Goal: Task Accomplishment & Management: Manage account settings

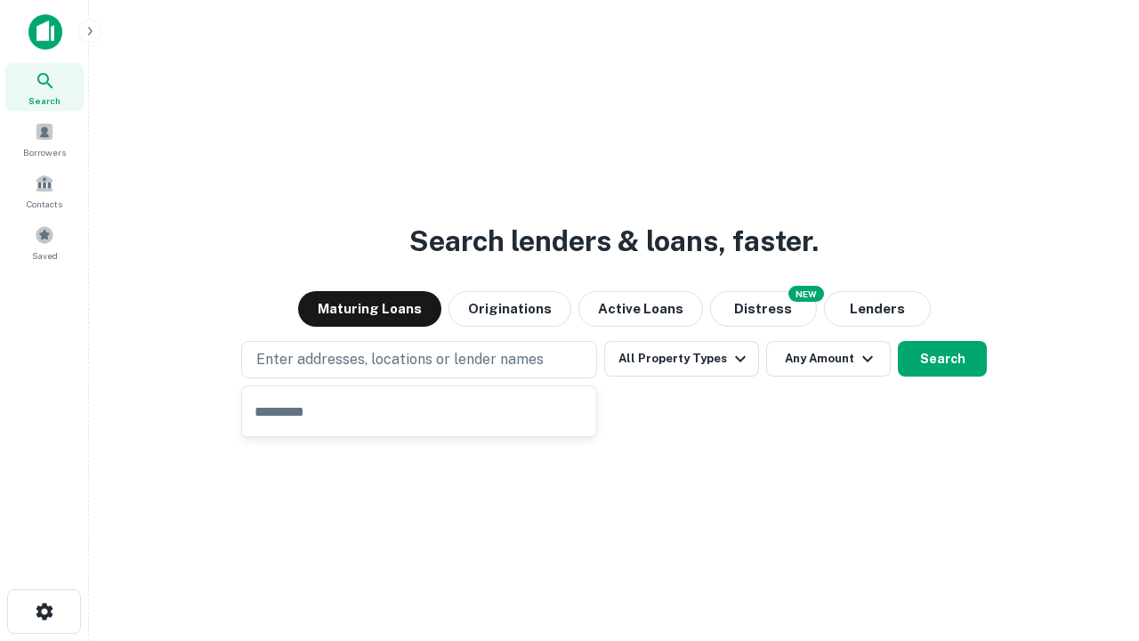
type input "**********"
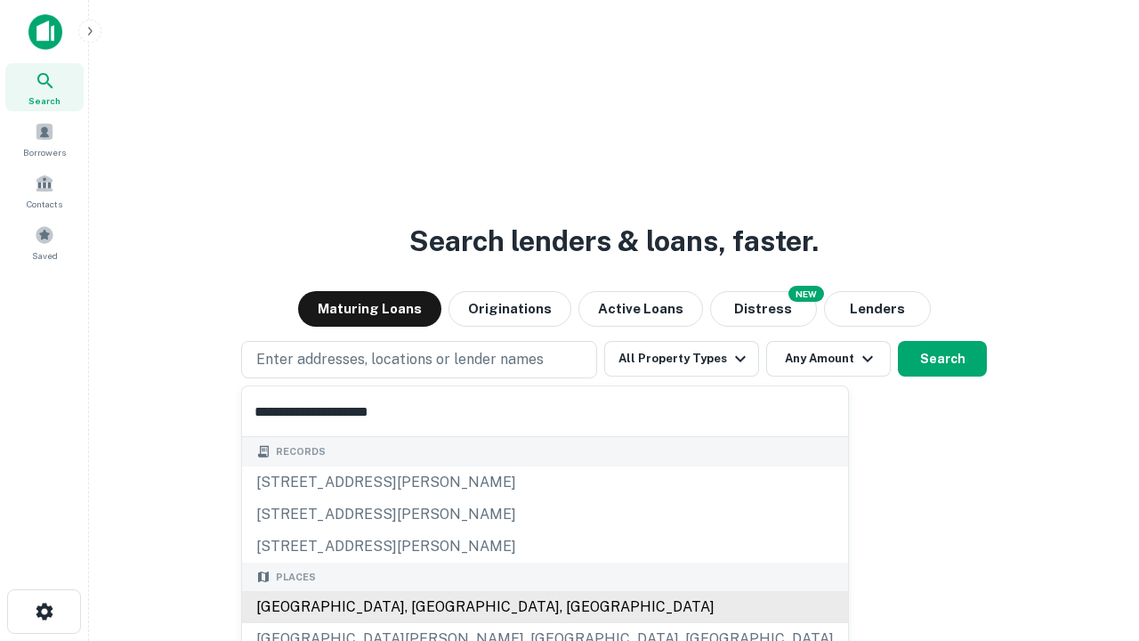
click at [425, 607] on div "Santa Monica, CA, USA" at bounding box center [545, 607] width 606 height 32
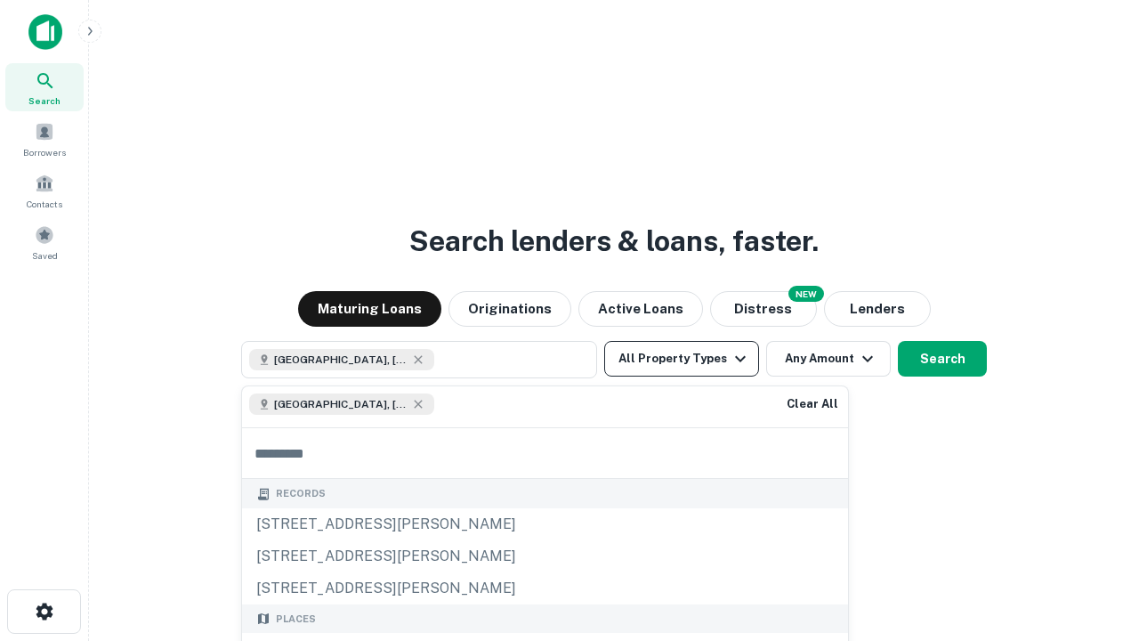
click at [681, 359] on button "All Property Types" at bounding box center [681, 359] width 155 height 36
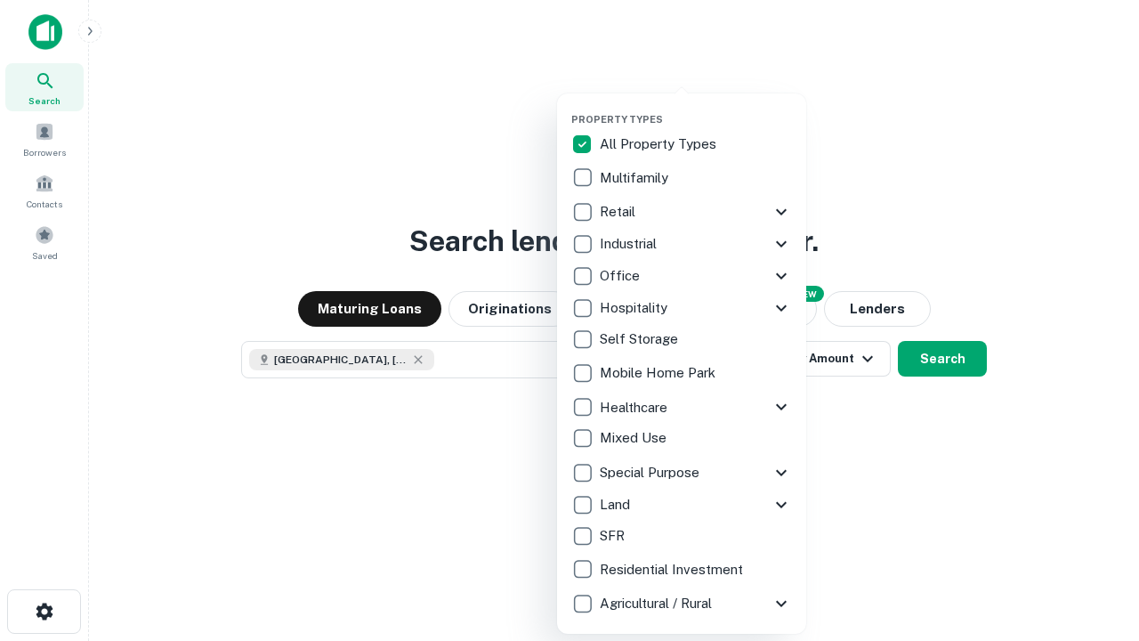
click at [696, 108] on button "button" at bounding box center [695, 108] width 249 height 1
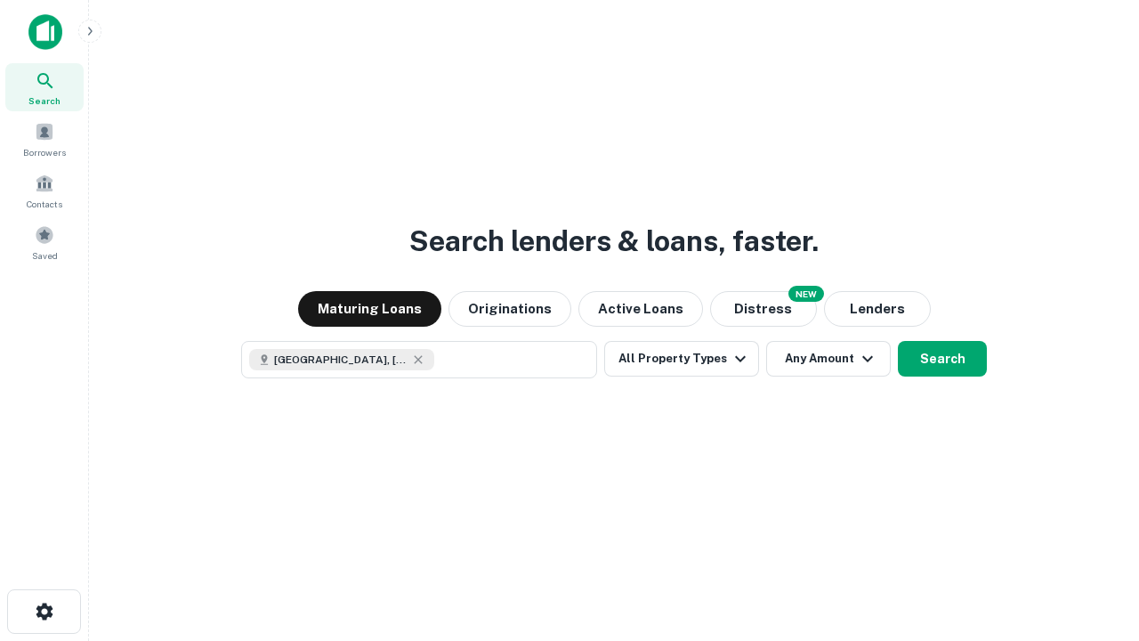
scroll to position [28, 0]
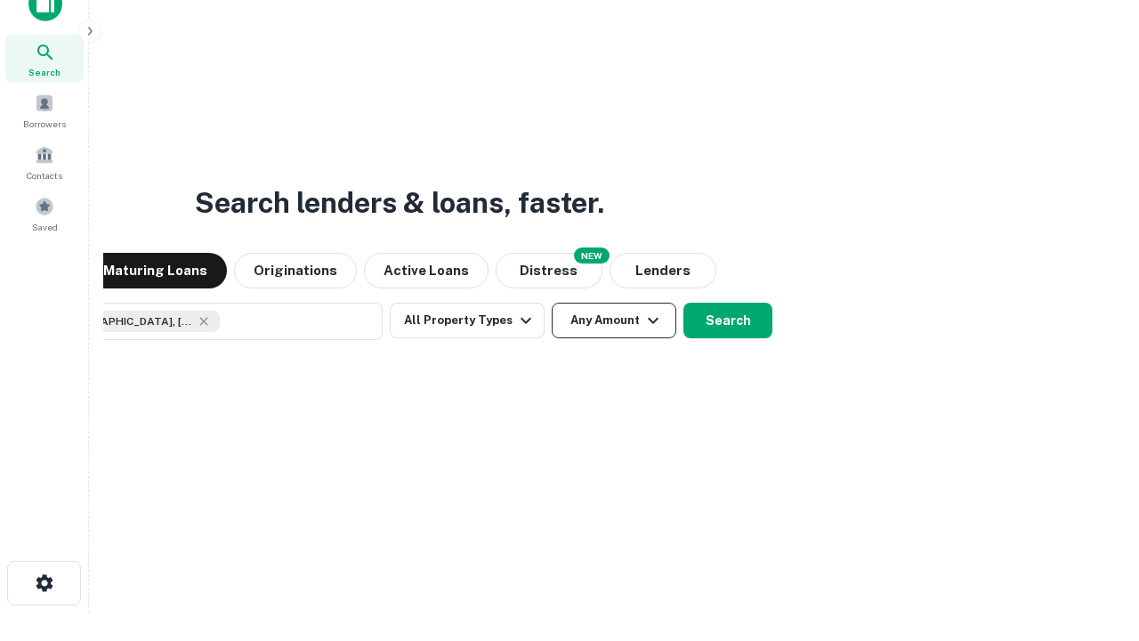
click at [552, 302] on button "Any Amount" at bounding box center [614, 320] width 125 height 36
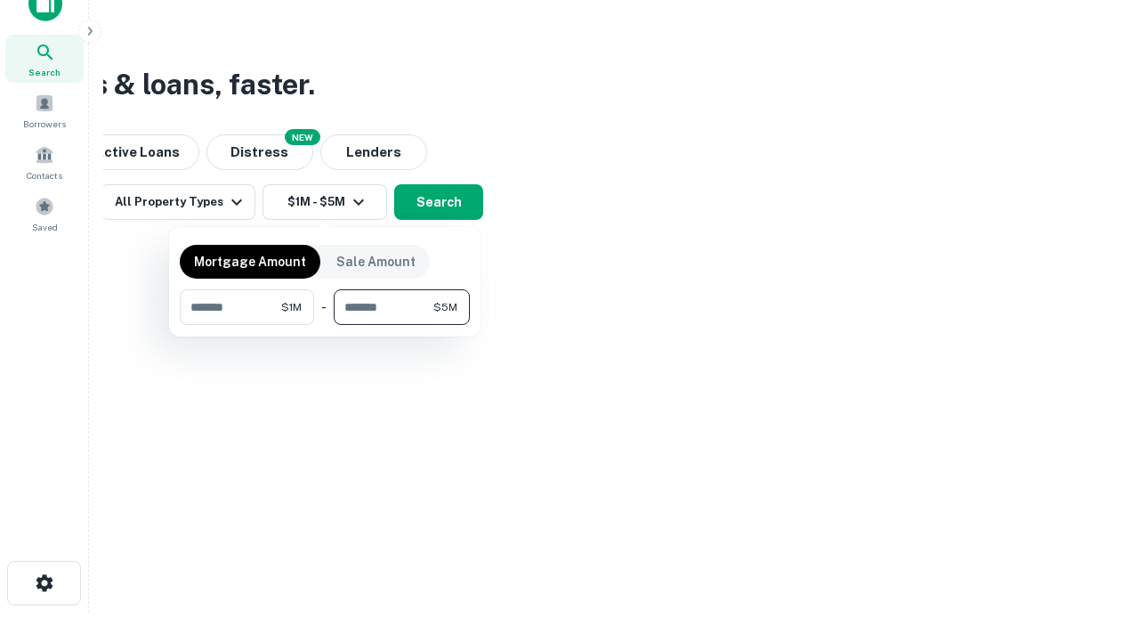
type input "*******"
click at [325, 325] on button "button" at bounding box center [325, 325] width 290 height 1
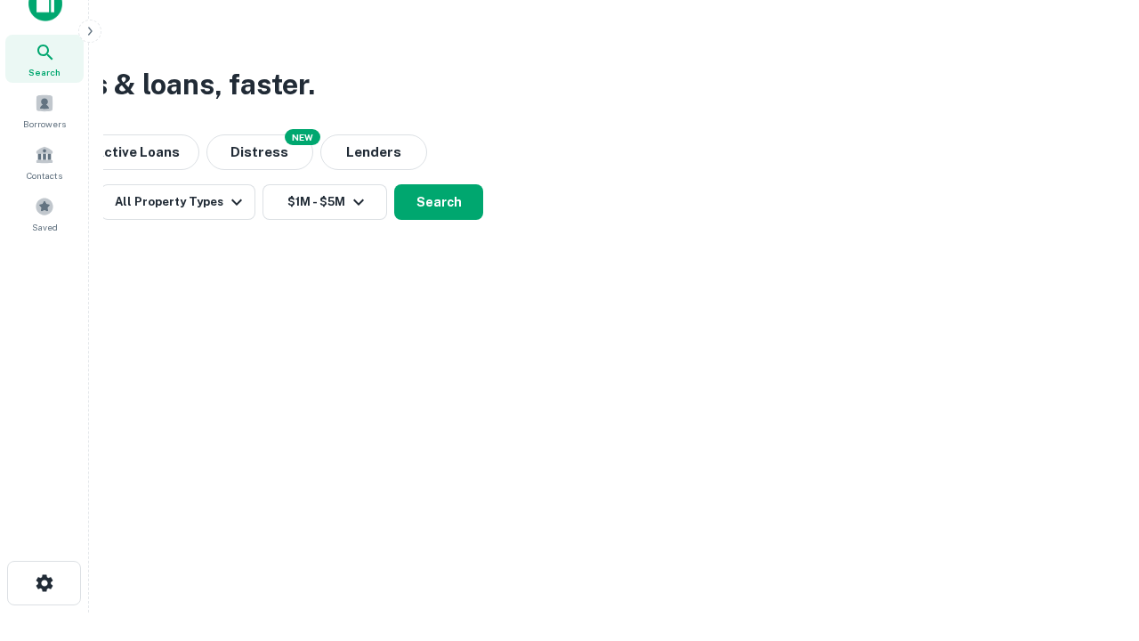
scroll to position [28, 0]
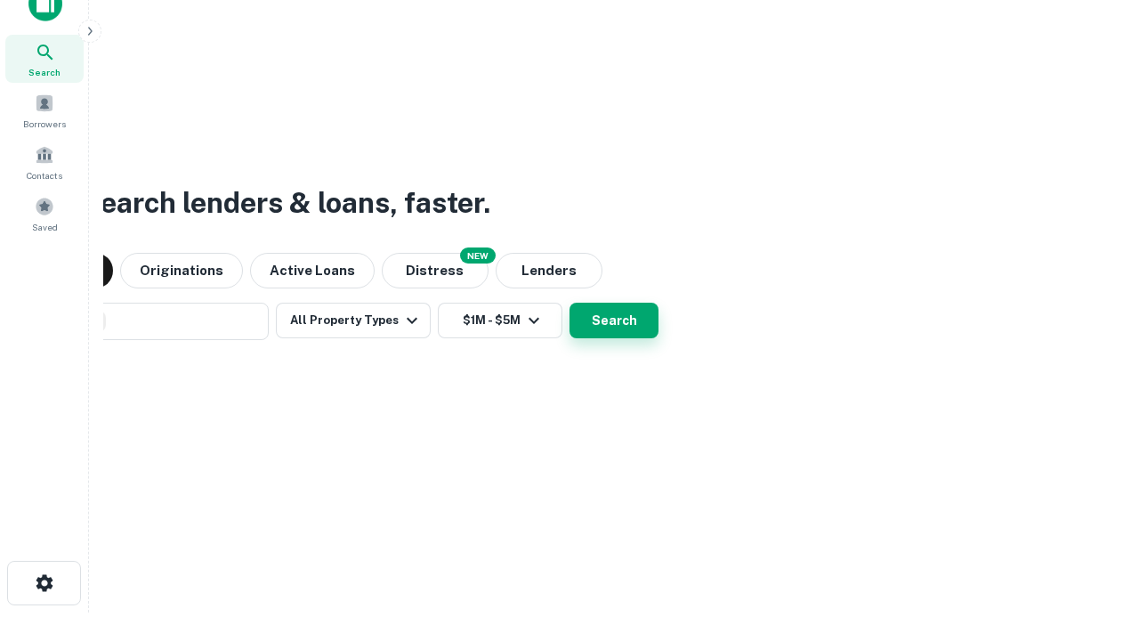
click at [569, 302] on button "Search" at bounding box center [613, 320] width 89 height 36
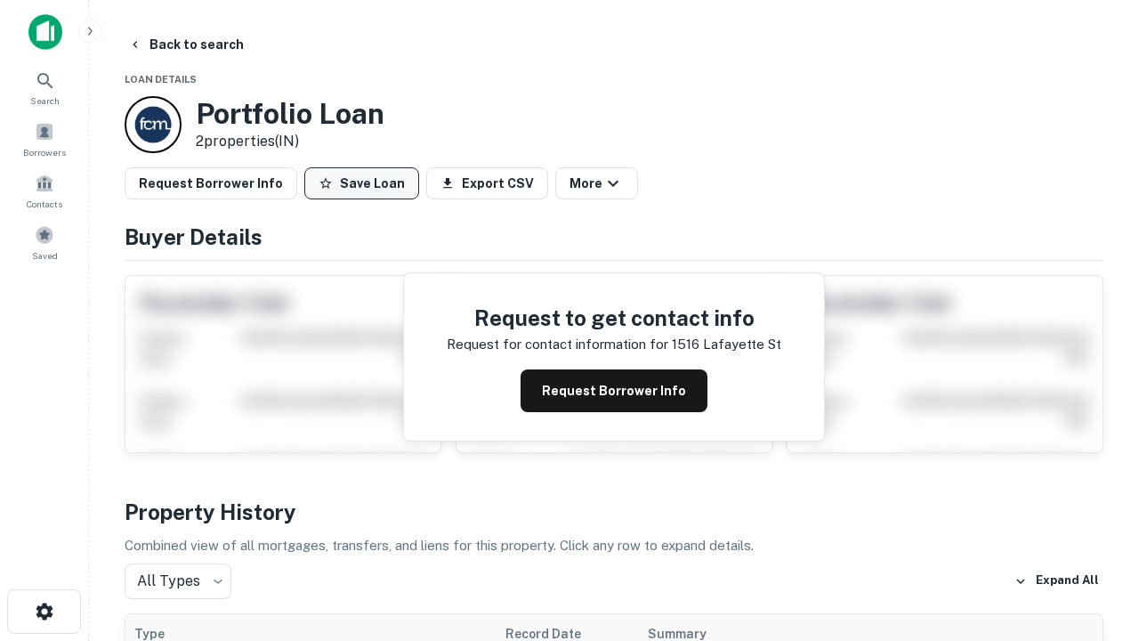
click at [361, 183] on button "Save Loan" at bounding box center [361, 183] width 115 height 32
click at [366, 183] on button "Loan Saved" at bounding box center [365, 183] width 123 height 32
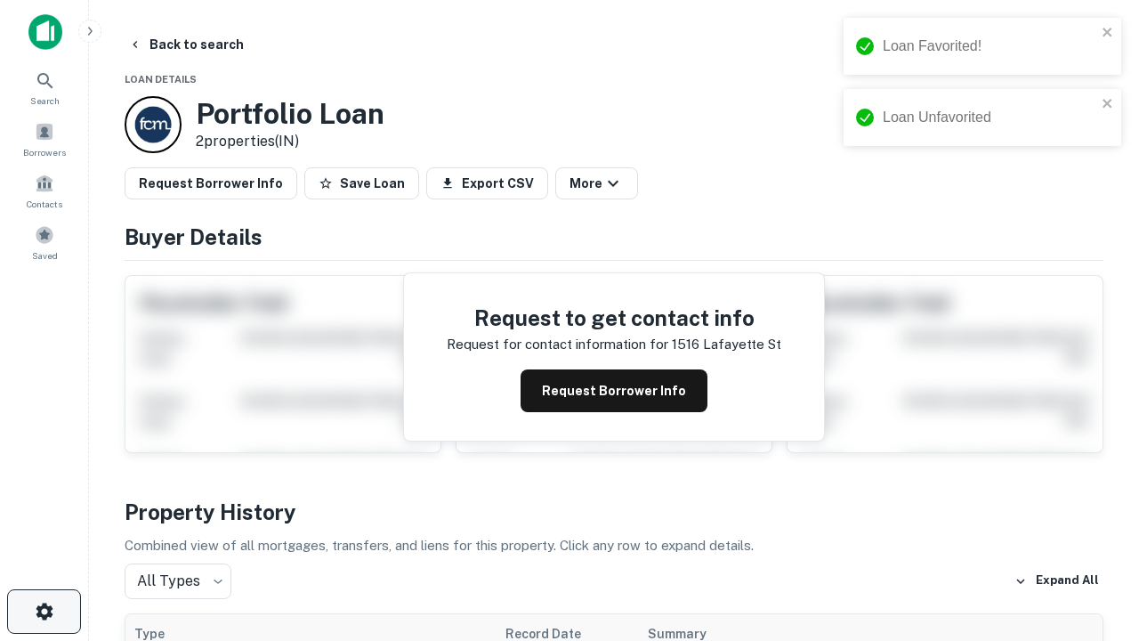
click at [44, 611] on icon "button" at bounding box center [44, 611] width 21 height 21
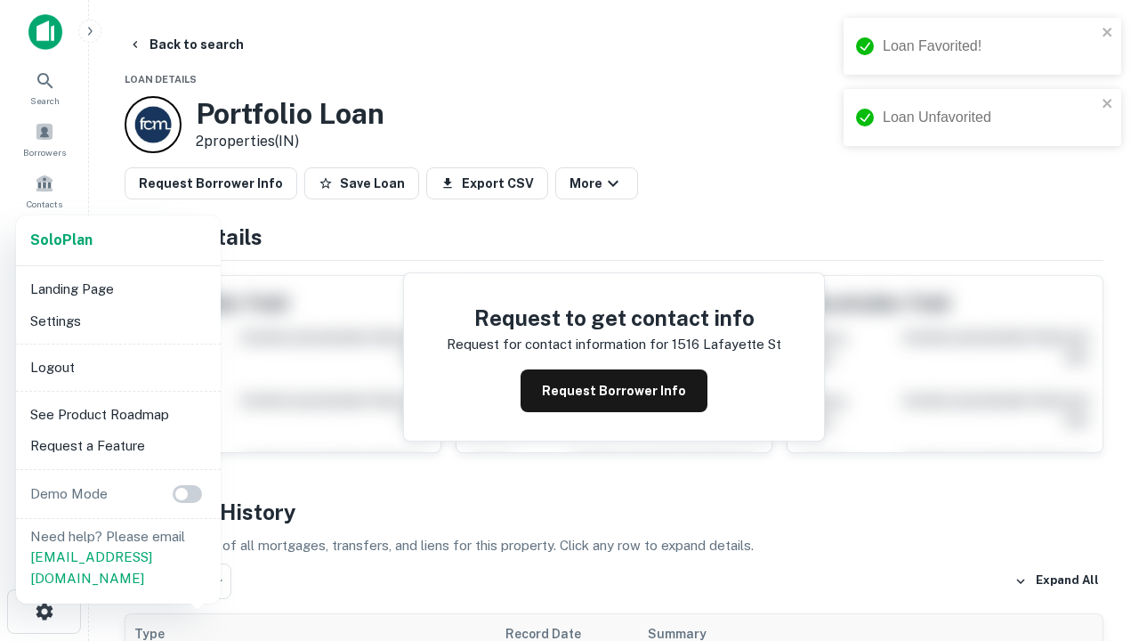
click at [117, 367] on li "Logout" at bounding box center [118, 367] width 190 height 32
